Goal: Complete application form: Complete application form

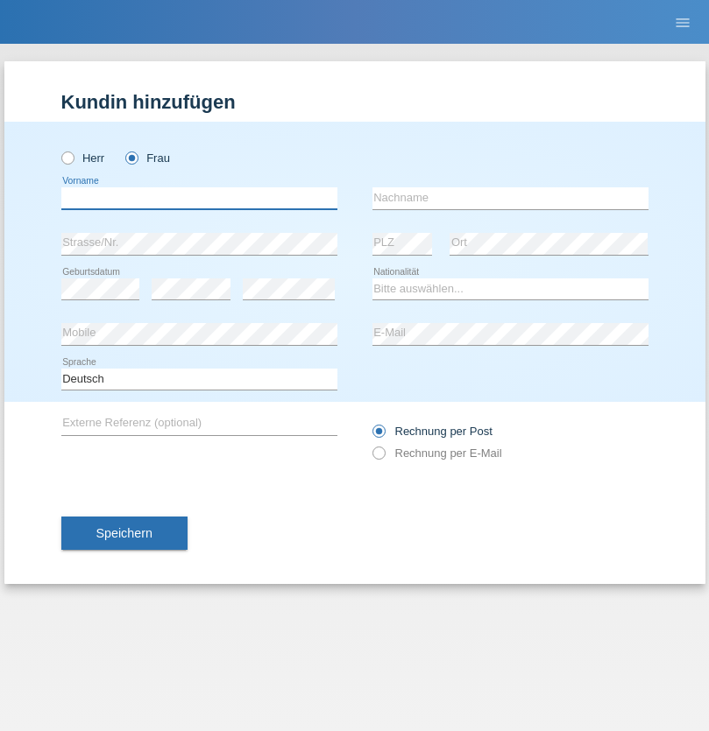
click at [199, 198] on input "text" at bounding box center [199, 198] width 276 height 22
type input "Olivier"
click at [510, 198] on input "text" at bounding box center [510, 198] width 276 height 22
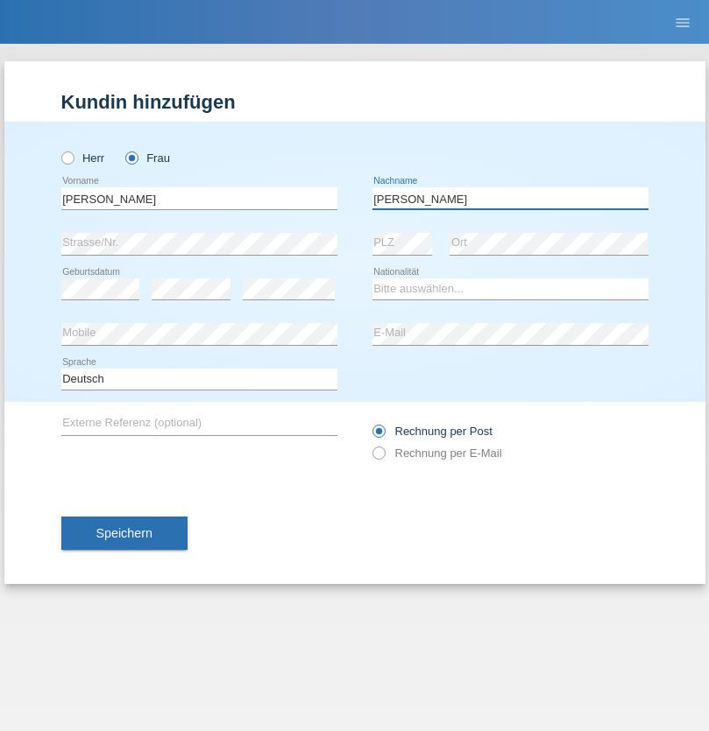
type input "Thiong-toye"
select select "CH"
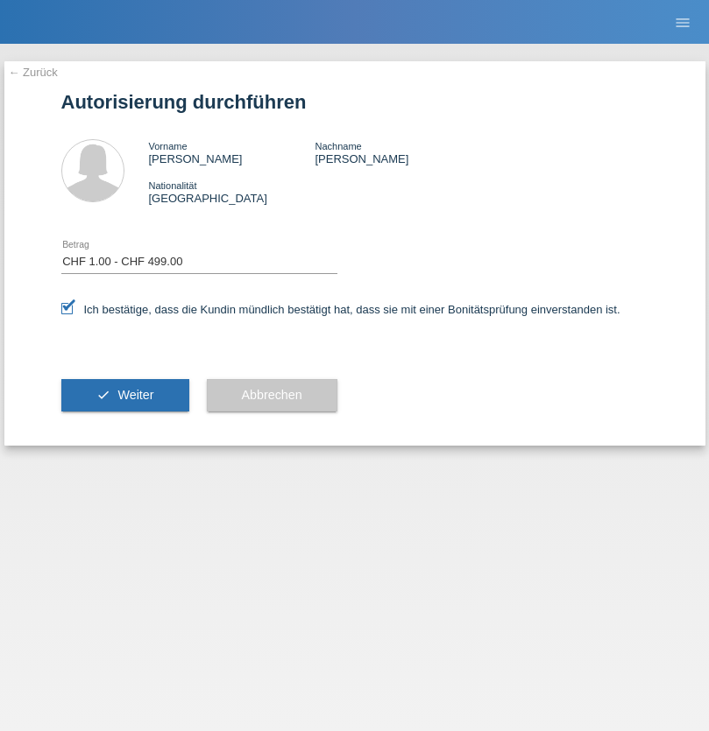
select select "1"
click at [124, 395] on span "Weiter" at bounding box center [135, 395] width 36 height 14
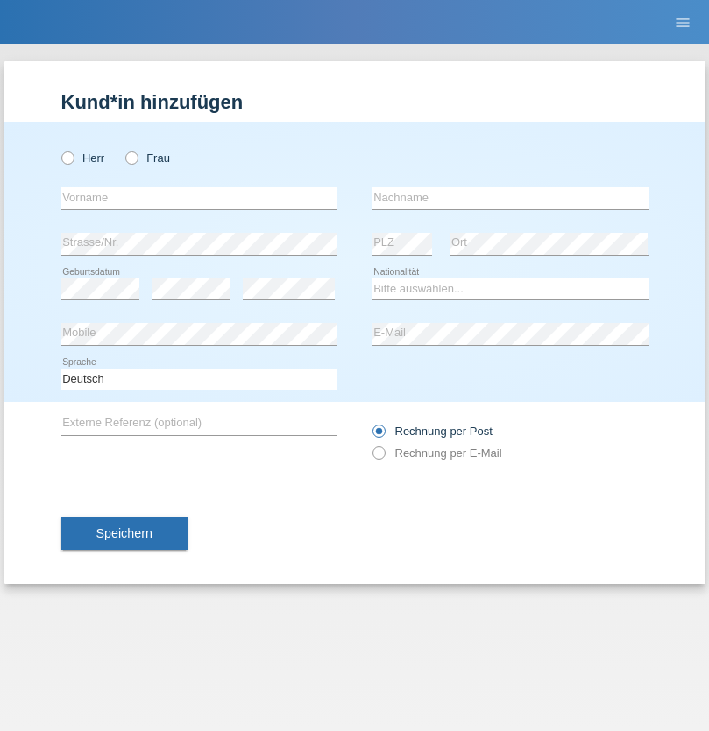
radio input "true"
click at [199, 198] on input "text" at bounding box center [199, 198] width 276 height 22
type input "[PERSON_NAME]"
click at [510, 198] on input "text" at bounding box center [510, 198] width 276 height 22
type input "Sfaihi"
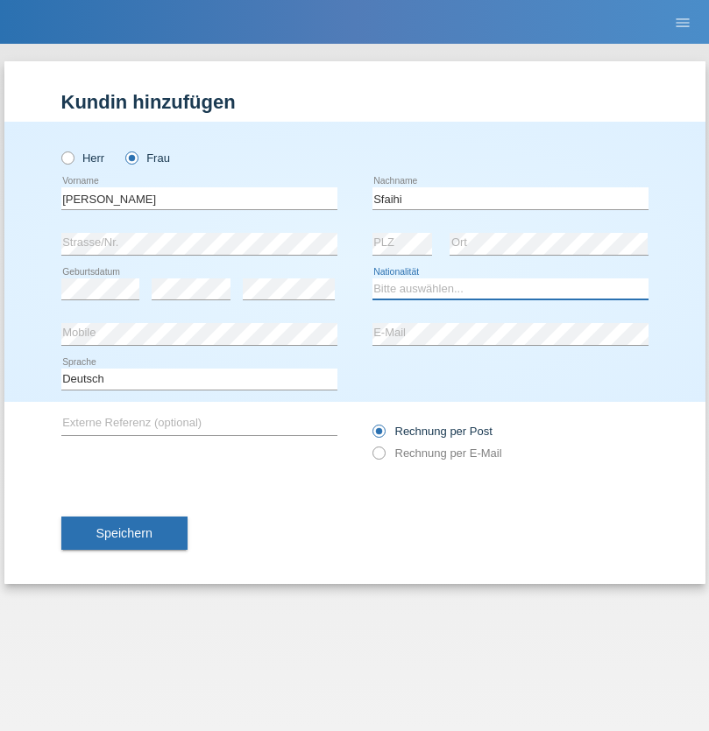
select select "CH"
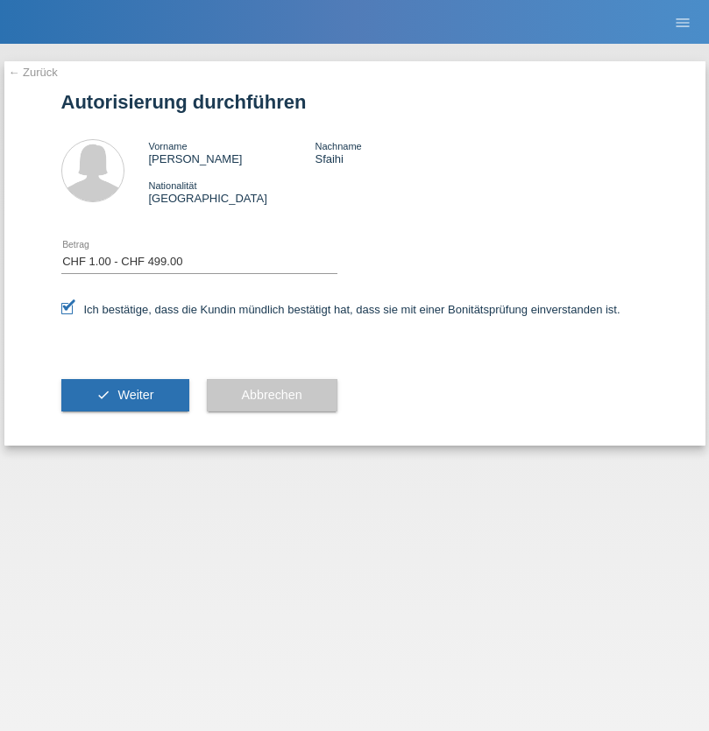
select select "1"
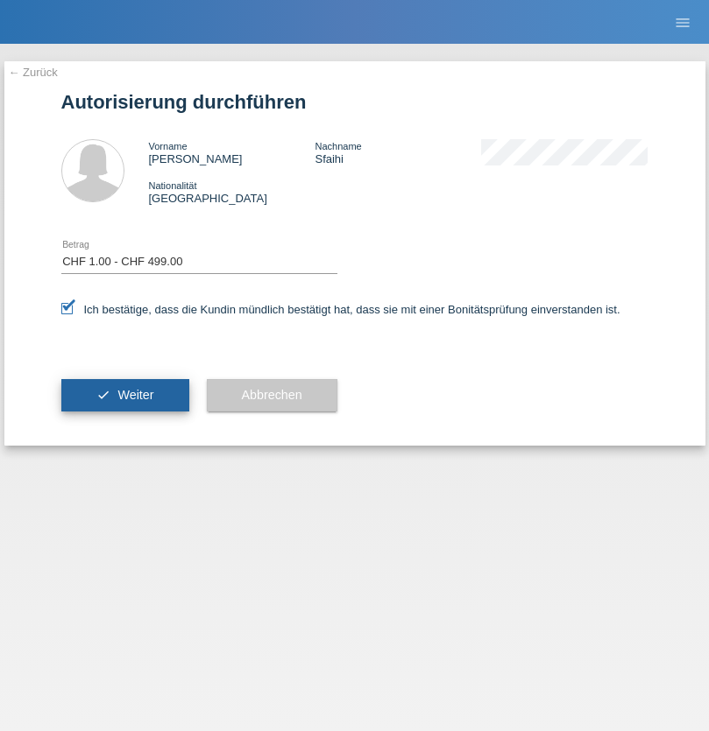
click at [124, 395] on span "Weiter" at bounding box center [135, 395] width 36 height 14
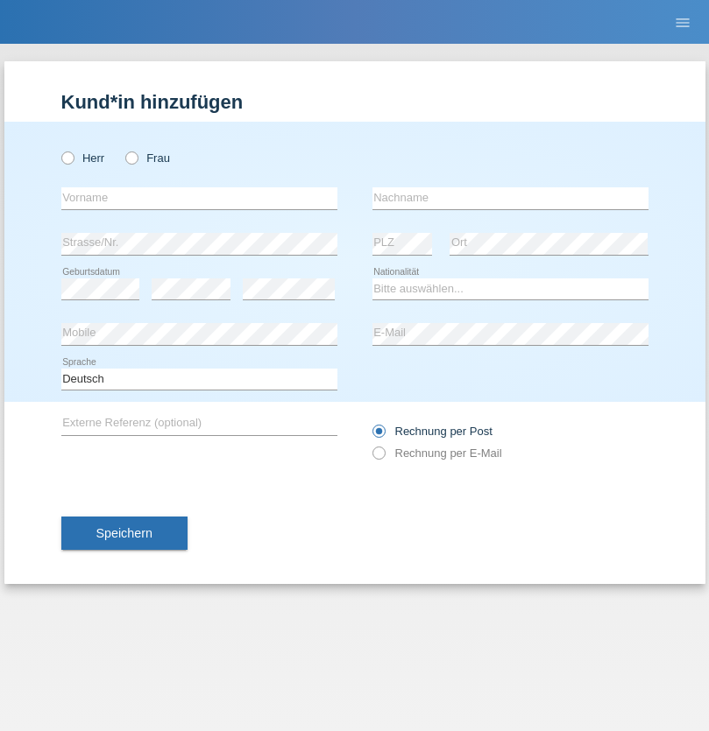
radio input "true"
click at [199, 198] on input "text" at bounding box center [199, 198] width 276 height 22
type input "Eva"
click at [510, 198] on input "text" at bounding box center [510, 198] width 276 height 22
type input "Ebner"
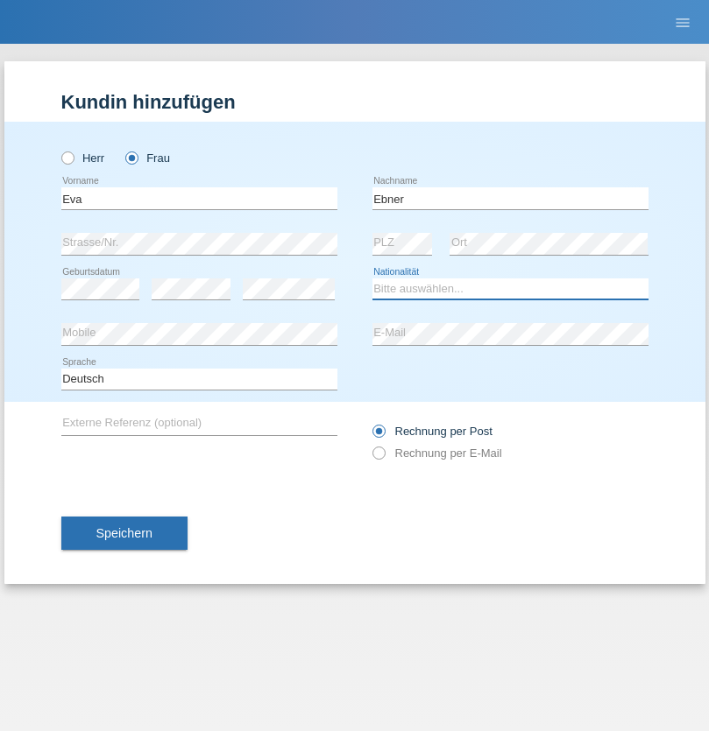
select select "AT"
select select "C"
select select "09"
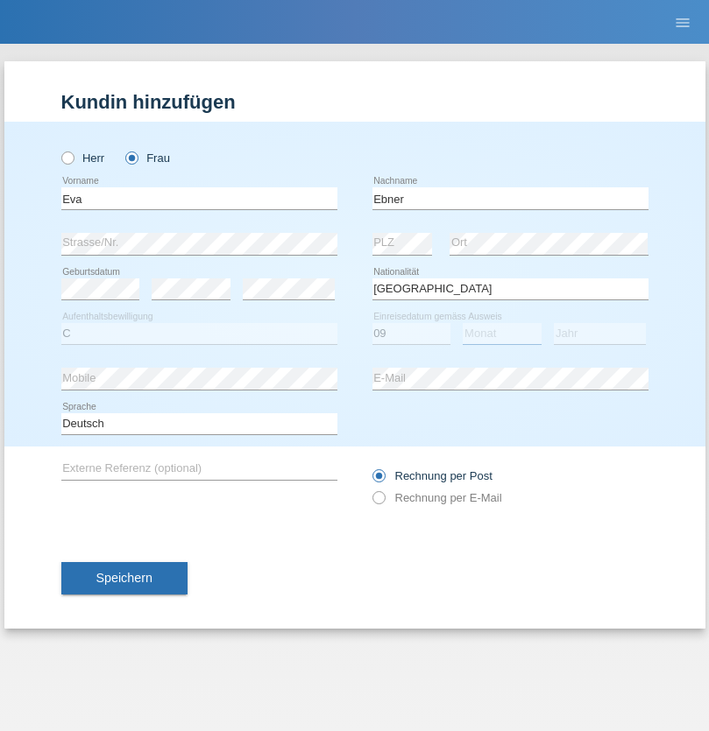
select select "09"
select select "2021"
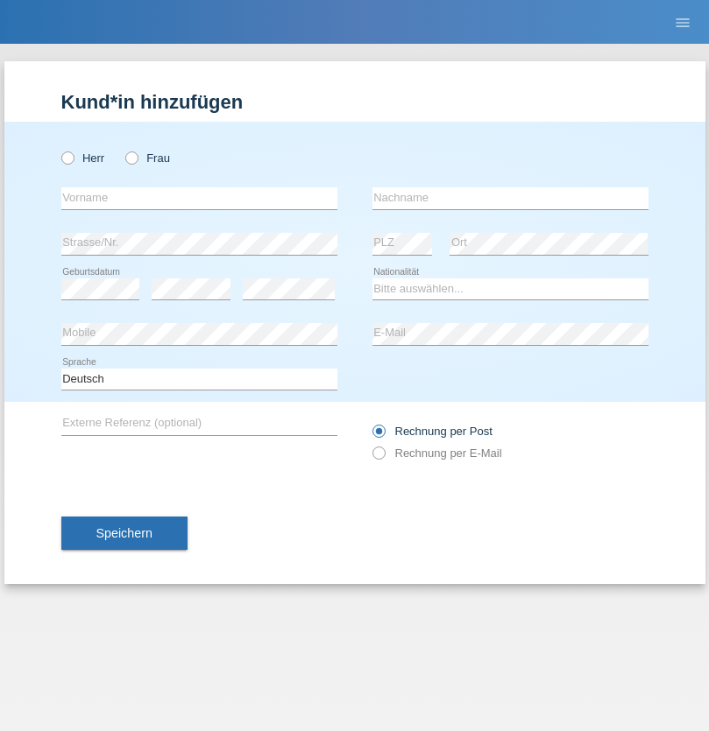
radio input "true"
click at [199, 198] on input "text" at bounding box center [199, 198] width 276 height 22
type input "[PERSON_NAME]"
click at [510, 198] on input "text" at bounding box center [510, 198] width 276 height 22
type input "Bierend"
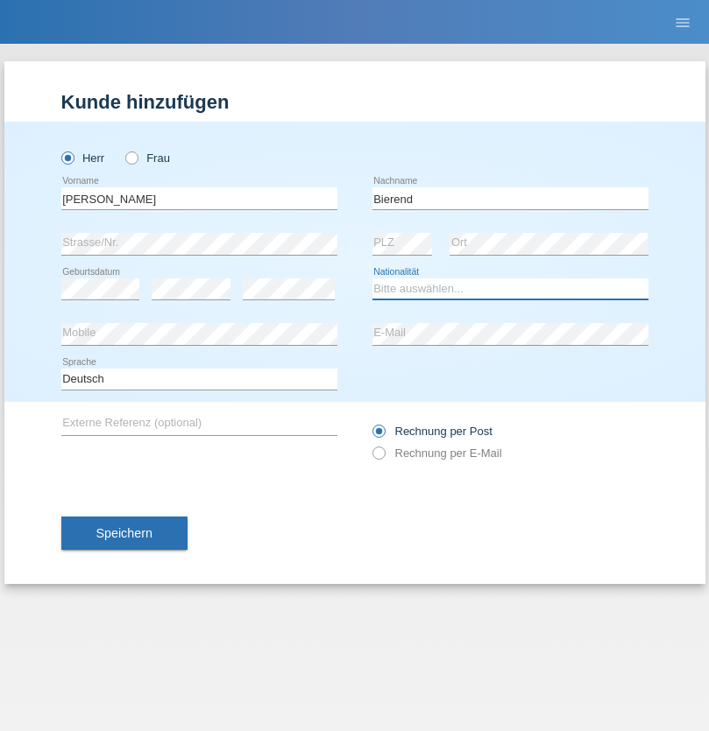
select select "DE"
select select "C"
select select "01"
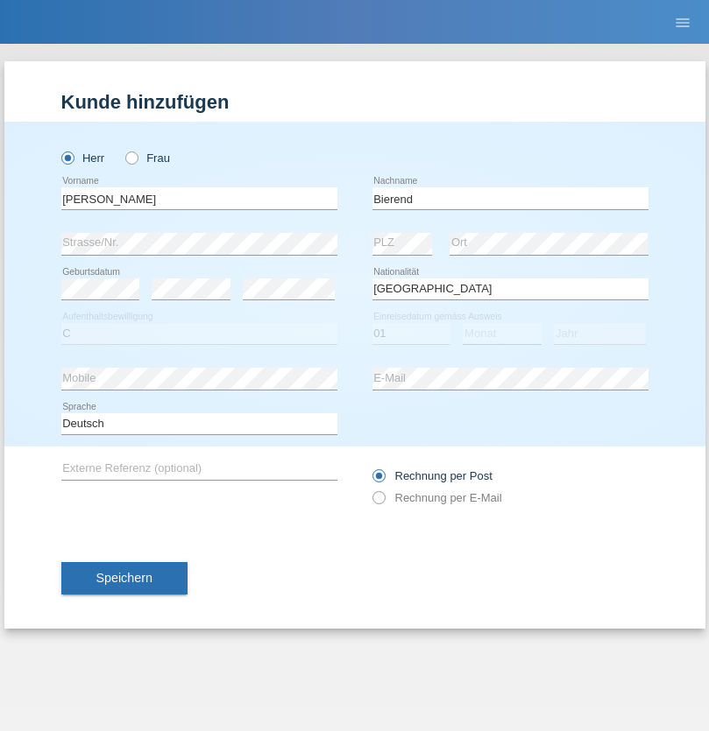
select select "10"
select select "2021"
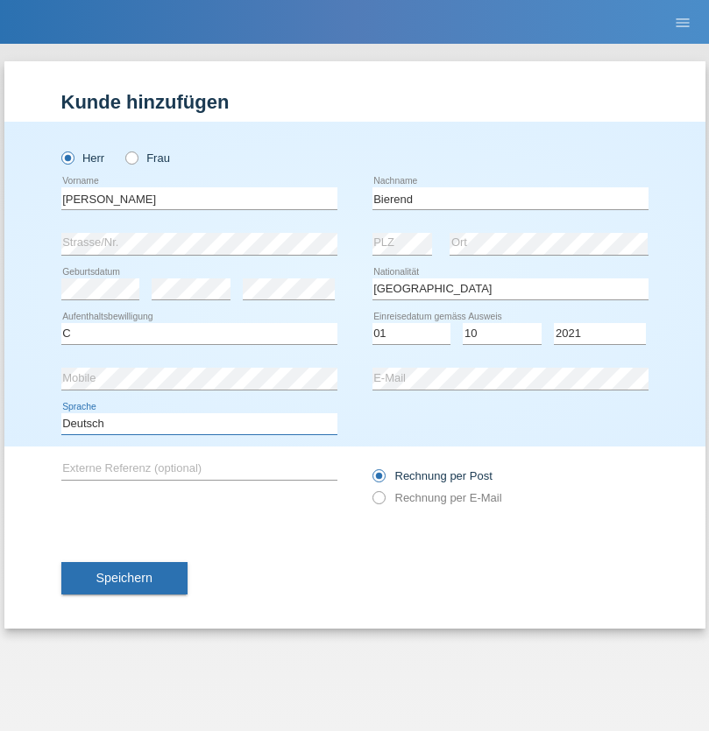
select select "en"
